Goal: Transaction & Acquisition: Subscribe to service/newsletter

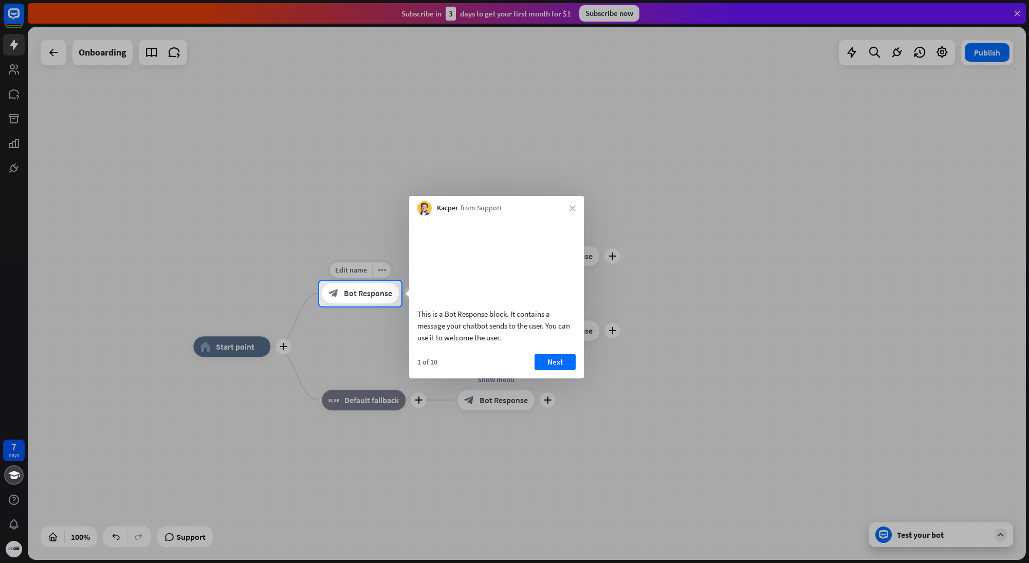
click at [374, 291] on span "Bot Response" at bounding box center [368, 293] width 48 height 10
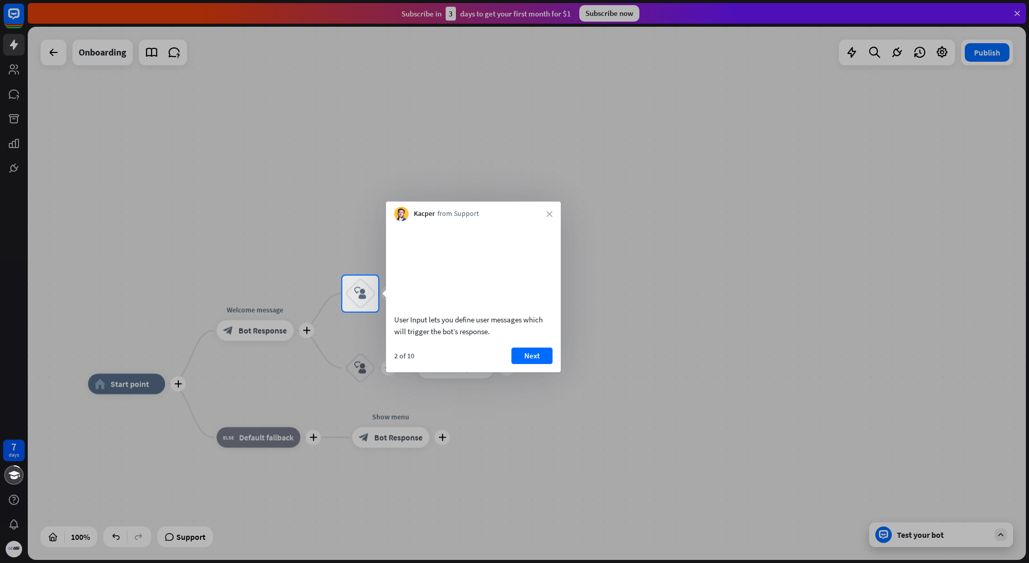
click at [730, 212] on div at bounding box center [514, 137] width 1029 height 275
click at [549, 214] on icon "close" at bounding box center [549, 214] width 6 height 6
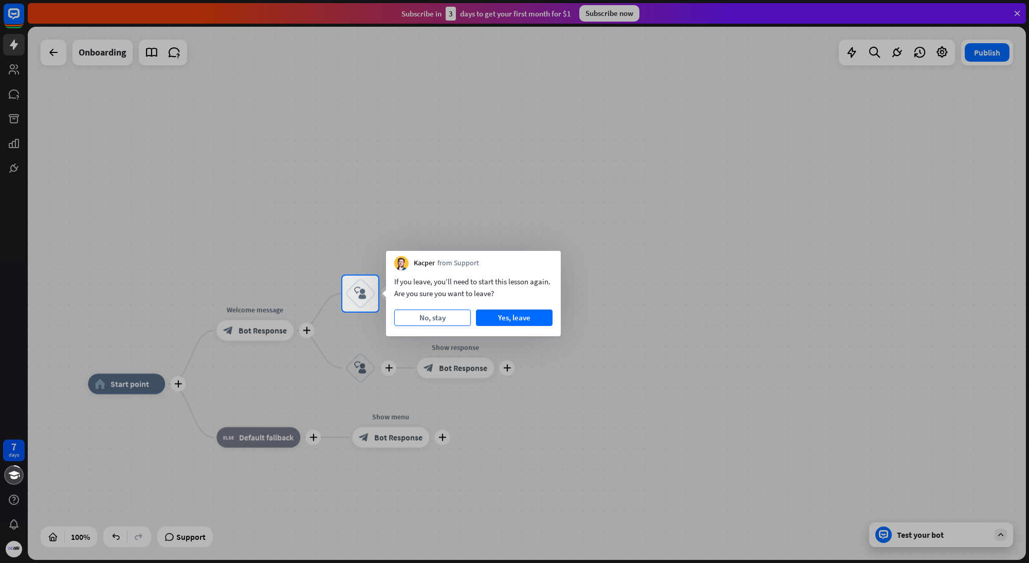
click at [434, 319] on button "No, stay" at bounding box center [432, 317] width 77 height 16
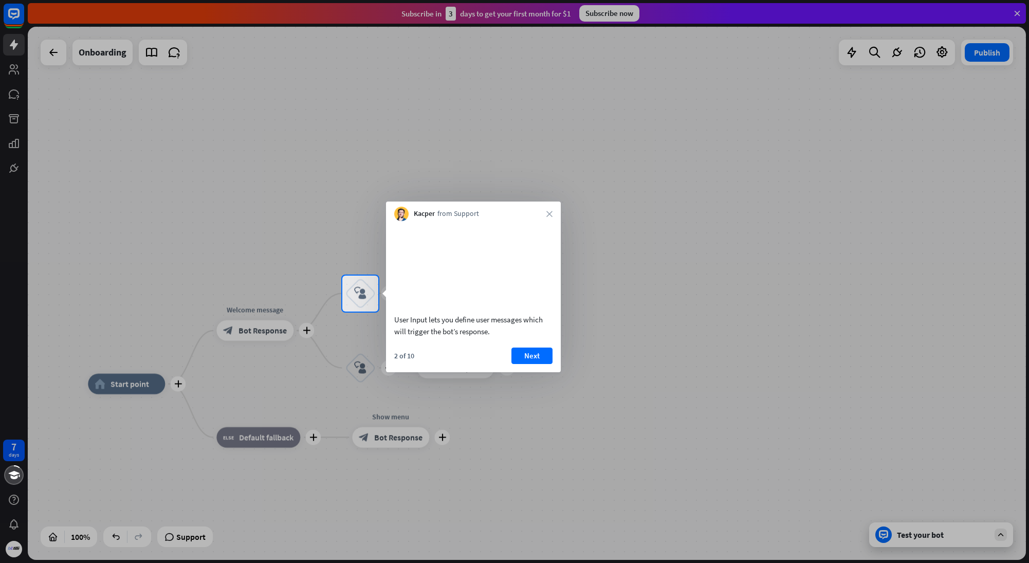
click at [544, 213] on div "Kacper from Support close" at bounding box center [473, 211] width 175 height 20
click at [554, 213] on div "Kacper from Support close" at bounding box center [473, 211] width 175 height 20
click at [549, 214] on icon "close" at bounding box center [549, 214] width 6 height 6
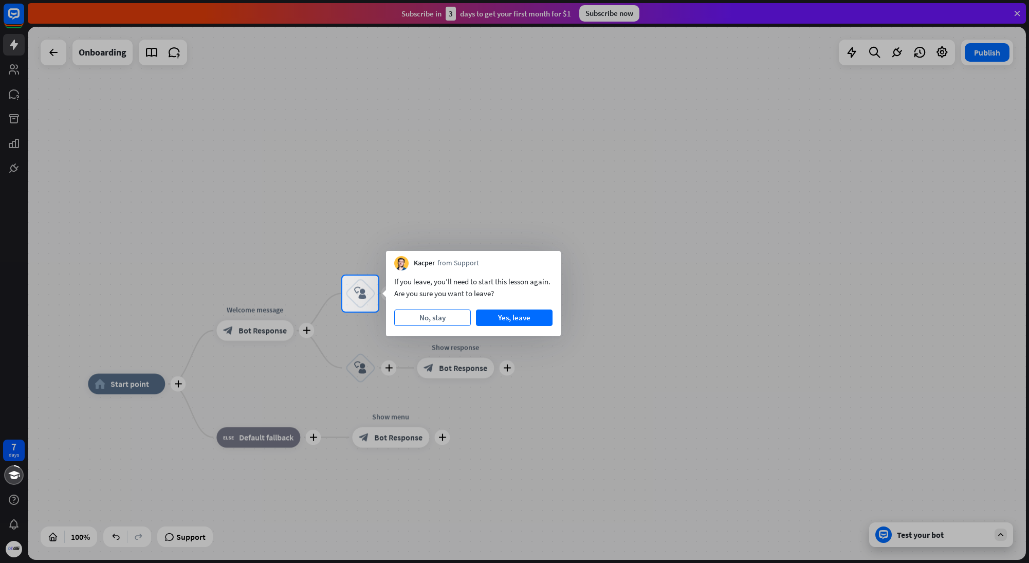
click at [423, 317] on button "No, stay" at bounding box center [432, 317] width 77 height 16
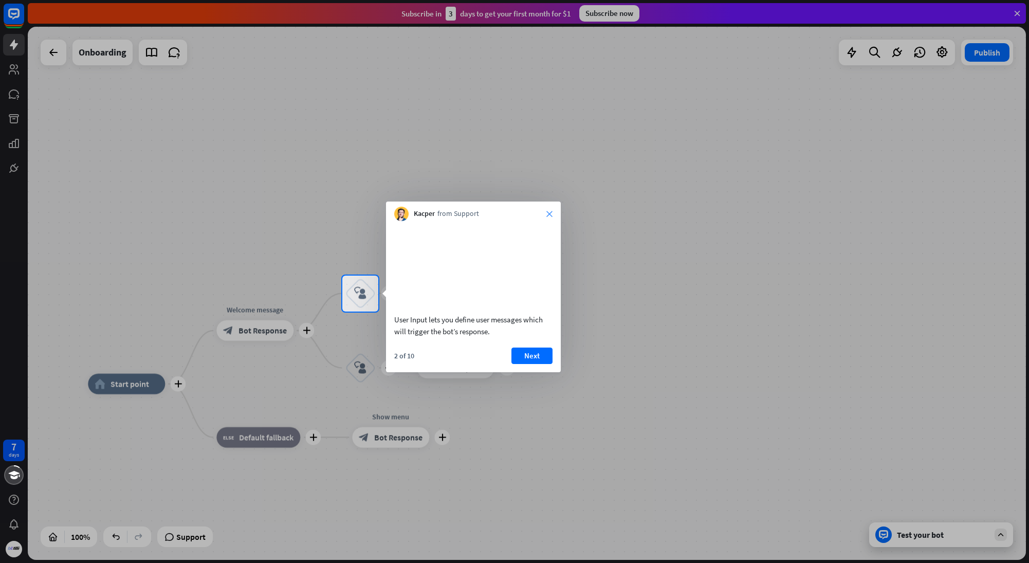
click at [550, 213] on icon "close" at bounding box center [549, 214] width 6 height 6
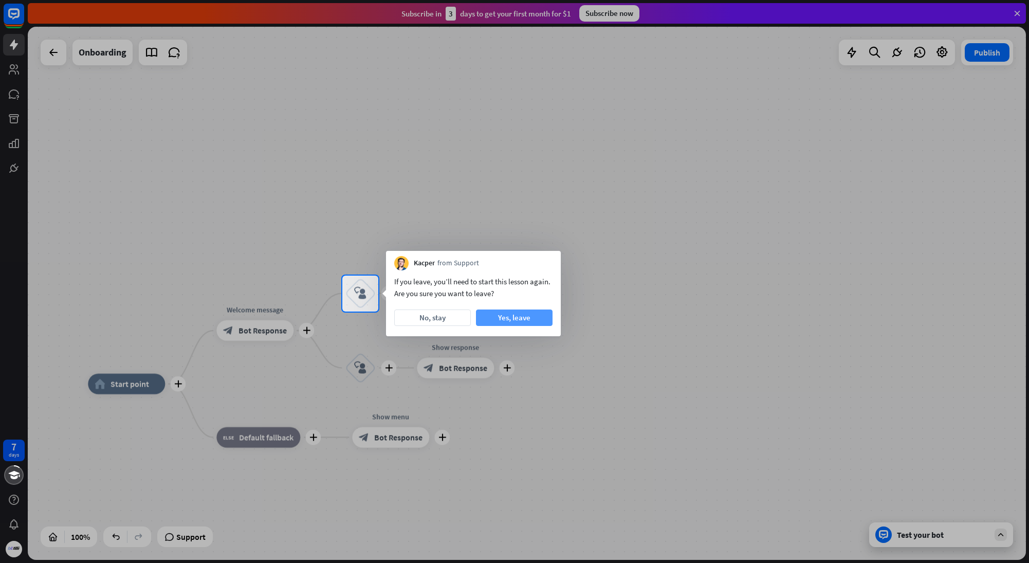
click at [500, 320] on button "Yes, leave" at bounding box center [514, 317] width 77 height 16
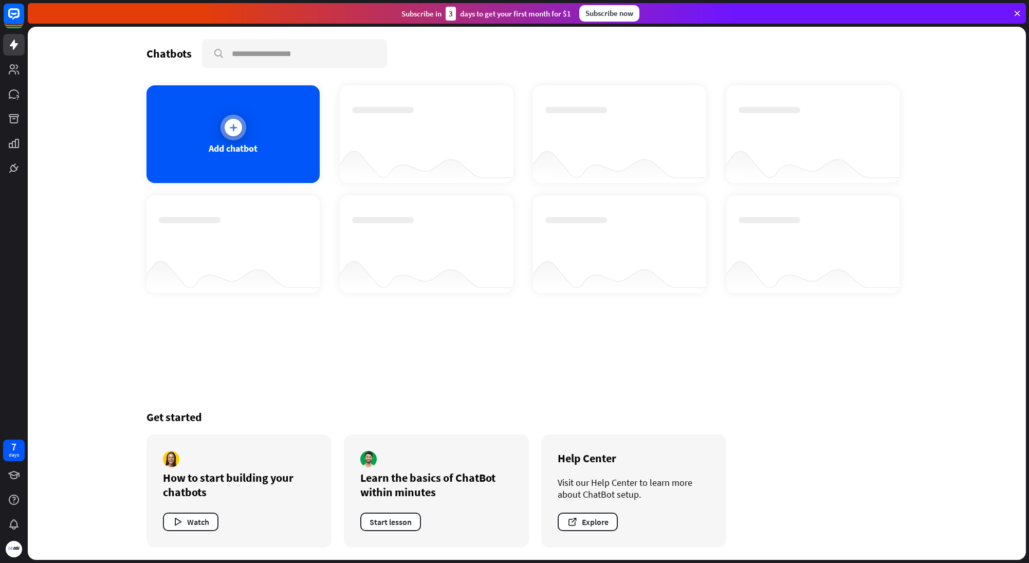
click at [246, 139] on div "Add chatbot" at bounding box center [232, 134] width 173 height 98
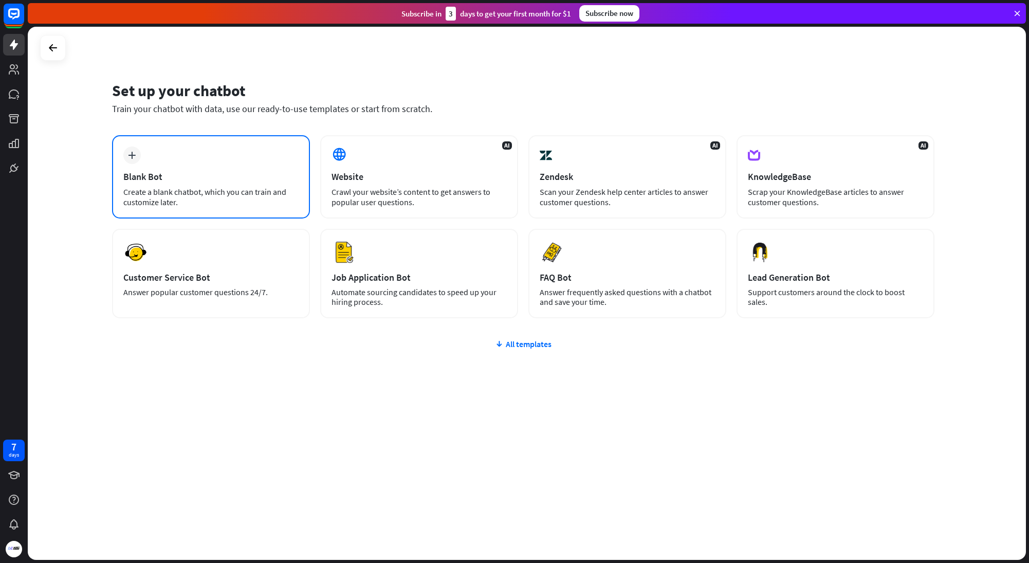
click at [134, 156] on icon "plus" at bounding box center [132, 155] width 8 height 7
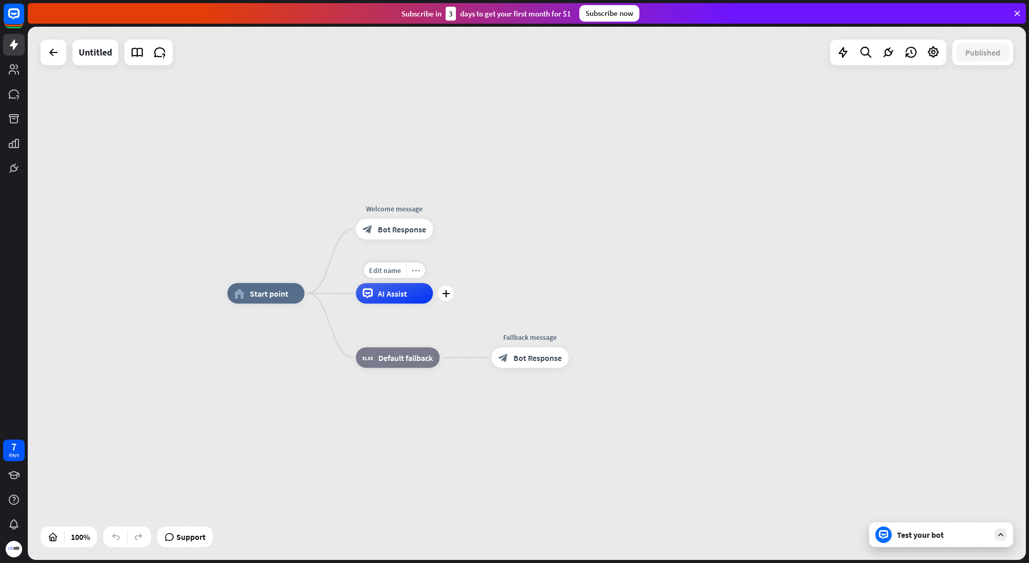
click at [418, 275] on div "more_horiz" at bounding box center [415, 270] width 19 height 15
click at [537, 218] on div "home_2 Start point Welcome message block_bot_response Bot Response AI Assist bl…" at bounding box center [527, 293] width 998 height 533
click at [416, 230] on span "Bot Response" at bounding box center [402, 229] width 48 height 10
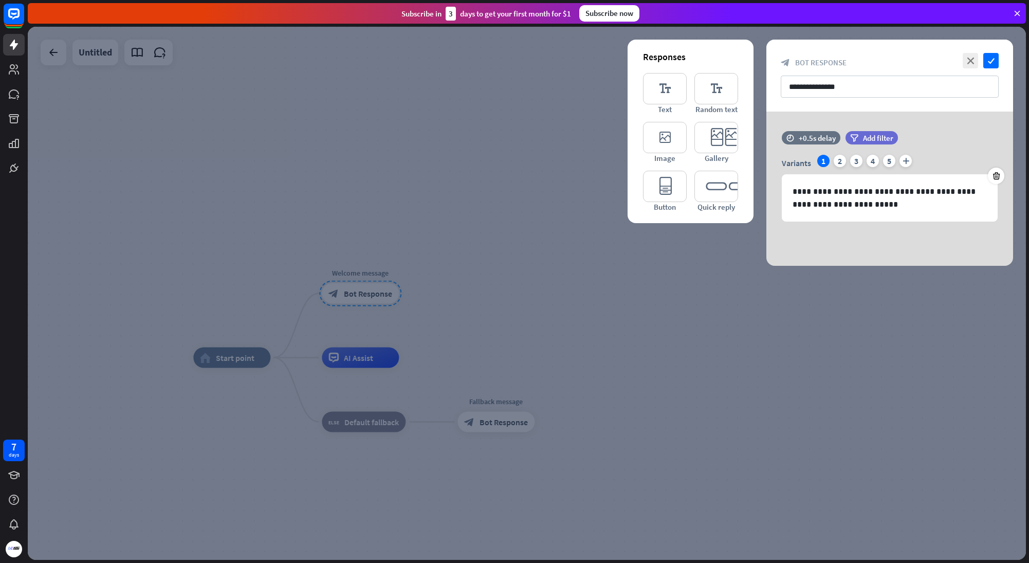
drag, startPoint x: 459, startPoint y: 11, endPoint x: 555, endPoint y: 20, distance: 96.5
click at [555, 20] on div "Subscribe [DATE] to get your first month for $1" at bounding box center [486, 14] width 170 height 14
click at [585, 14] on div "Subscribe now" at bounding box center [609, 13] width 60 height 16
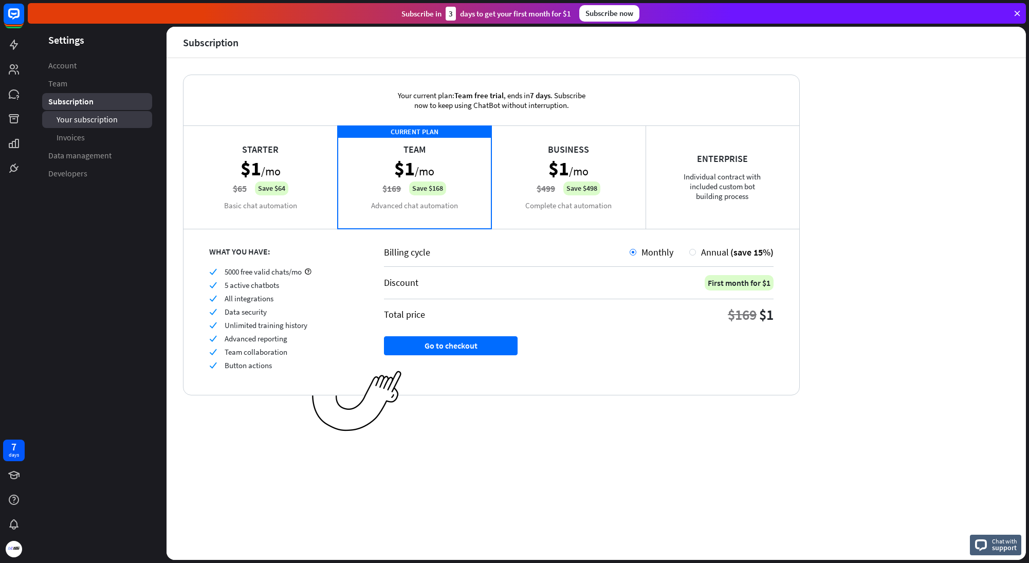
click at [113, 124] on link "Your subscription" at bounding box center [97, 119] width 110 height 17
drag, startPoint x: 407, startPoint y: 249, endPoint x: 565, endPoint y: 249, distance: 158.3
click at [565, 249] on div "Billing cycle" at bounding box center [507, 252] width 246 height 12
click at [572, 262] on div "Billing cycle Monthly Annual (save 15%)" at bounding box center [579, 256] width 390 height 21
